Goal: Find specific page/section: Locate a particular part of the current website

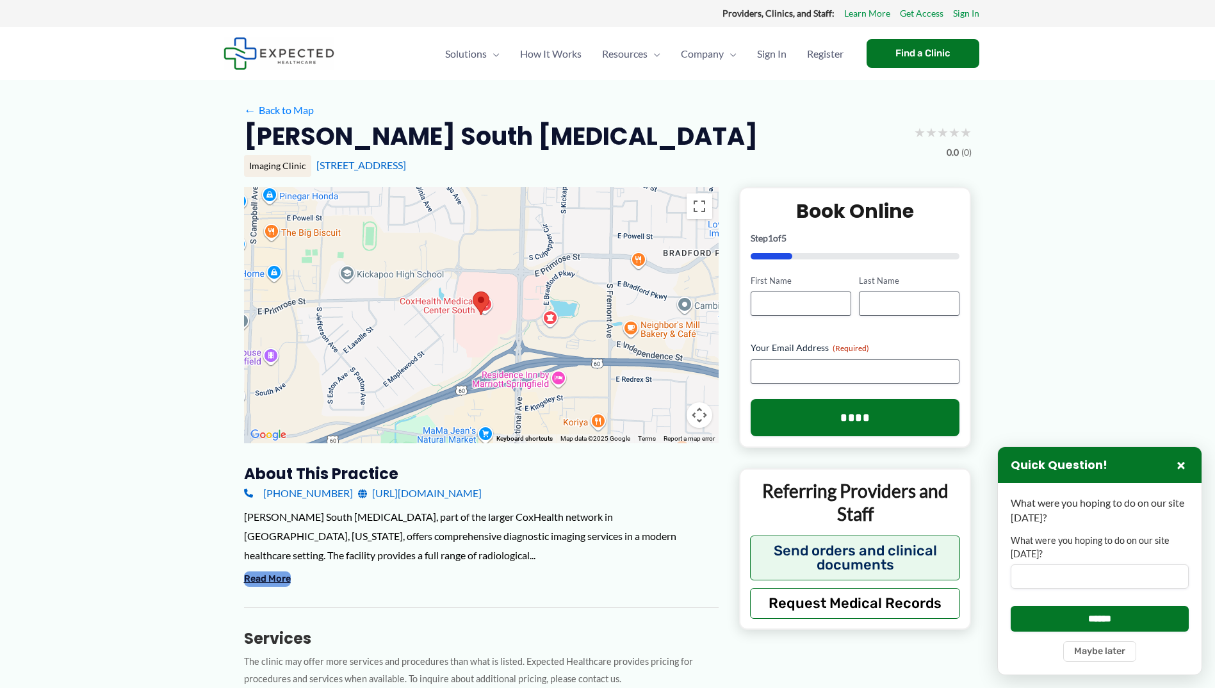
click at [267, 576] on button "Read More" at bounding box center [267, 578] width 47 height 15
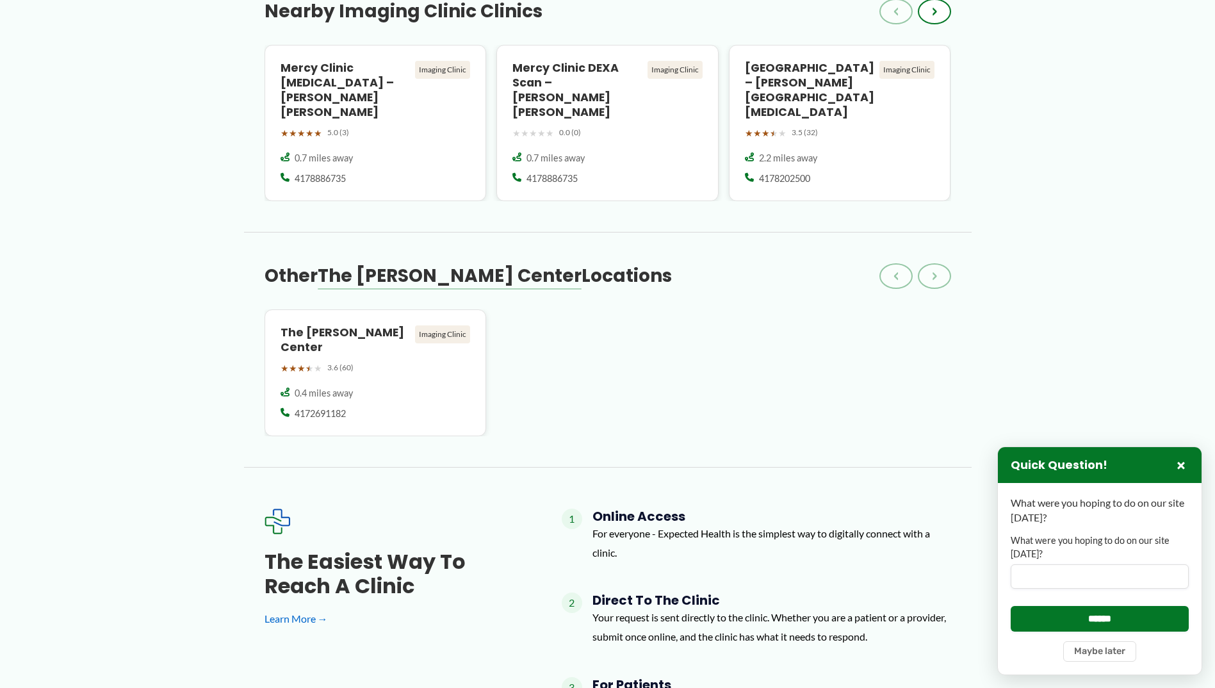
scroll to position [1024, 0]
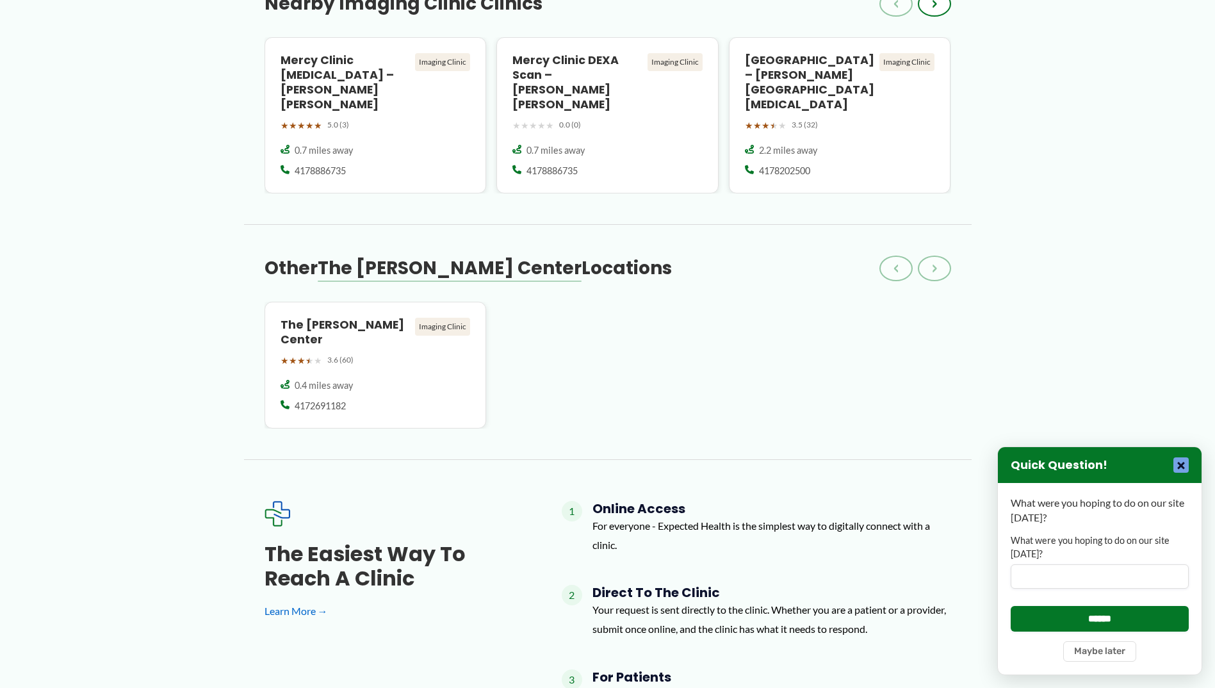
drag, startPoint x: 1183, startPoint y: 466, endPoint x: 1157, endPoint y: 475, distance: 27.7
click at [1183, 466] on button "×" at bounding box center [1180, 464] width 15 height 15
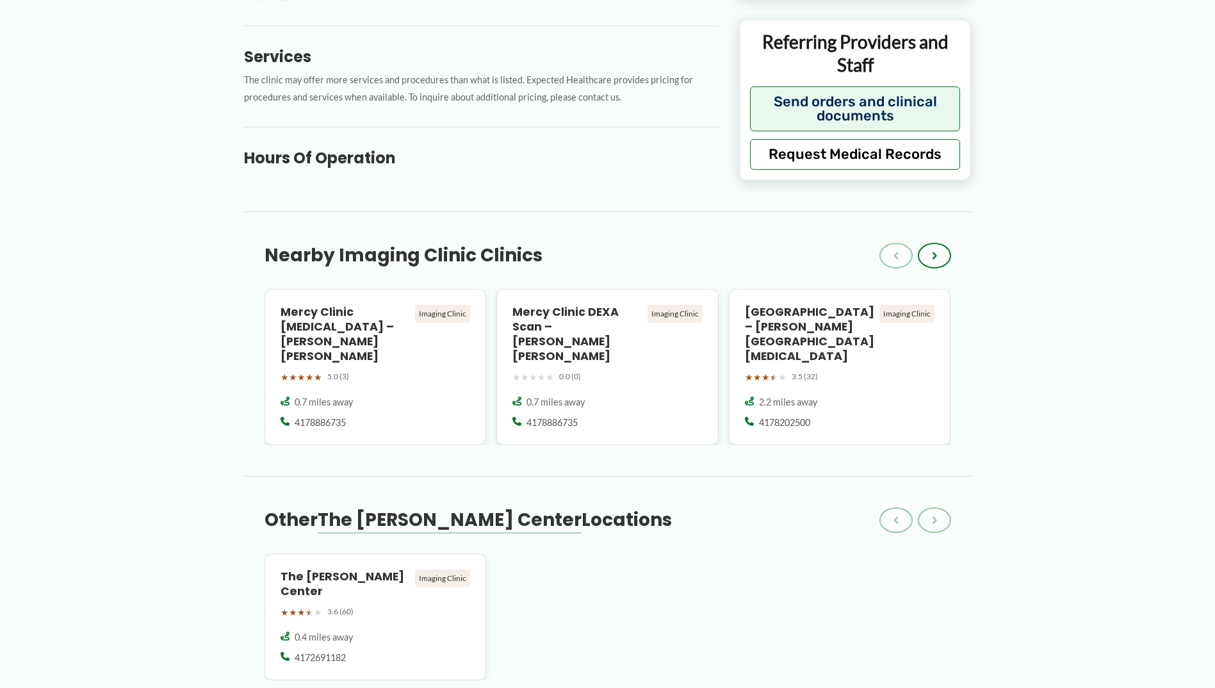
scroll to position [768, 0]
